Goal: Transaction & Acquisition: Purchase product/service

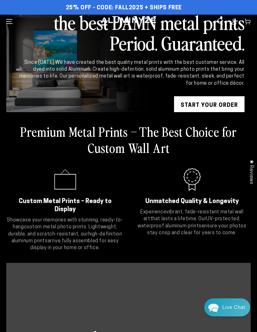
click at [10, 22] on icon "Menu" at bounding box center [9, 21] width 6 height 6
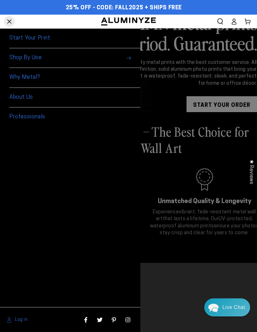
click at [21, 43] on link "Start Your Print" at bounding box center [74, 39] width 131 height 20
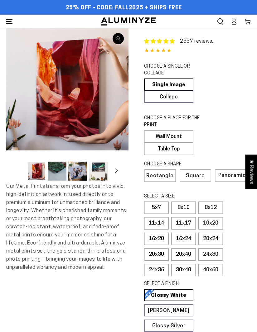
select select "**********"
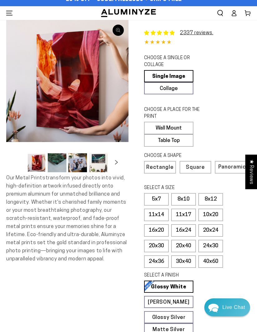
scroll to position [12, 0]
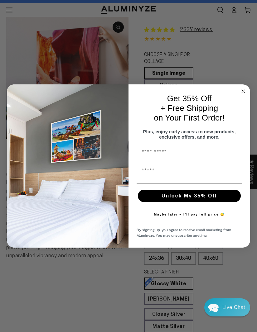
click at [246, 95] on circle "Close dialog" at bounding box center [243, 91] width 7 height 7
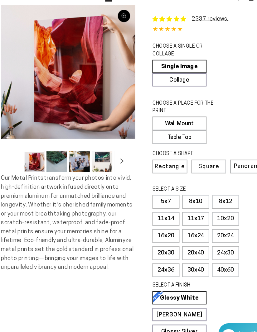
scroll to position [0, 0]
